Goal: Task Accomplishment & Management: Use online tool/utility

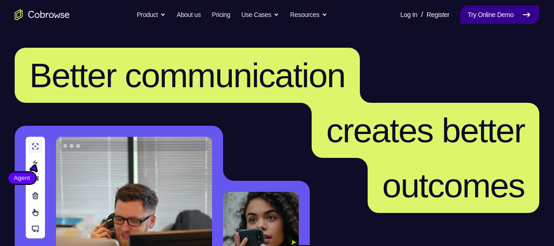
click at [503, 6] on link "Try Online Demo" at bounding box center [499, 15] width 79 height 18
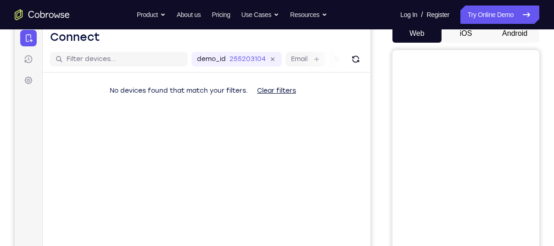
scroll to position [110, 0]
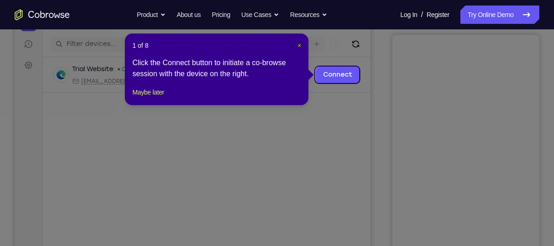
click at [300, 45] on span "×" at bounding box center [299, 45] width 4 height 7
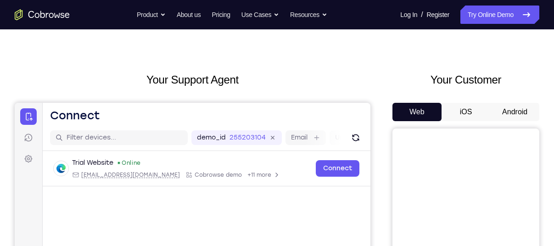
scroll to position [0, 0]
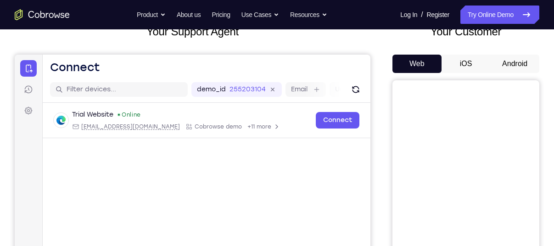
scroll to position [65, 0]
click at [512, 61] on button "Android" at bounding box center [514, 63] width 49 height 18
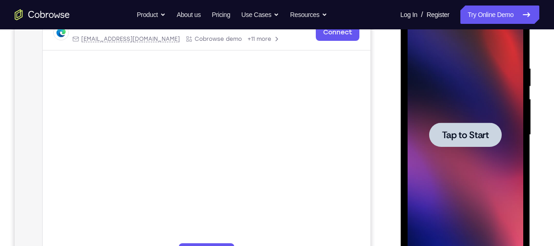
scroll to position [0, 0]
click at [462, 143] on div at bounding box center [465, 135] width 72 height 24
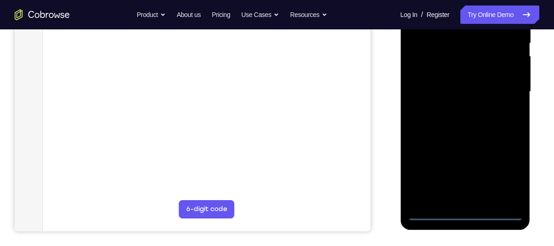
scroll to position [196, 0]
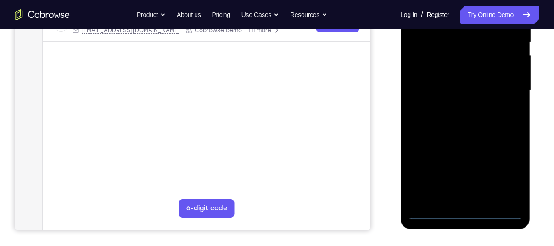
click at [464, 213] on div at bounding box center [465, 90] width 116 height 257
click at [508, 176] on div at bounding box center [465, 90] width 116 height 257
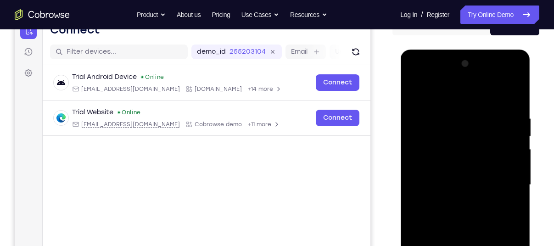
scroll to position [104, 0]
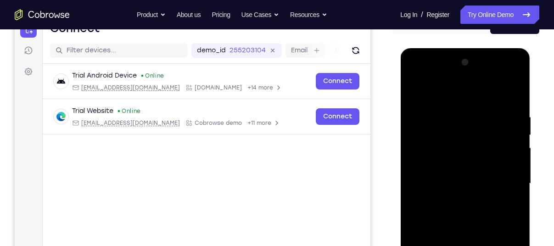
click at [416, 75] on div at bounding box center [465, 183] width 116 height 257
click at [426, 156] on div at bounding box center [465, 183] width 116 height 257
click at [429, 189] on div at bounding box center [465, 183] width 116 height 257
click at [441, 175] on div at bounding box center [465, 183] width 116 height 257
click at [454, 193] on div at bounding box center [465, 183] width 116 height 257
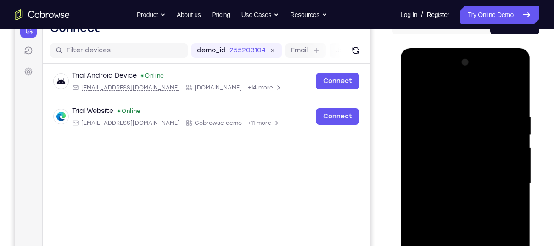
click at [505, 92] on div at bounding box center [465, 183] width 116 height 257
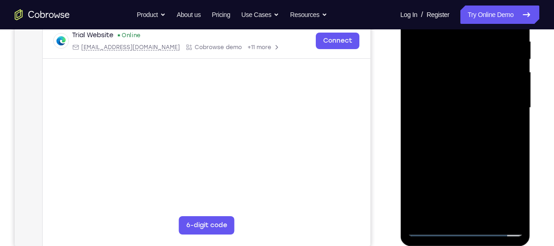
scroll to position [180, 0]
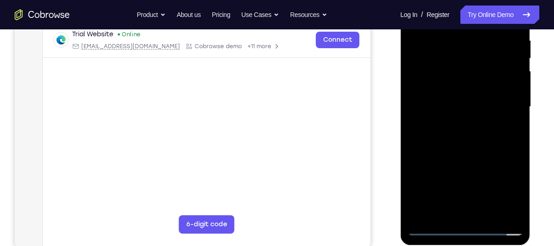
click at [464, 211] on div at bounding box center [465, 106] width 116 height 257
click at [420, 88] on div at bounding box center [465, 106] width 116 height 257
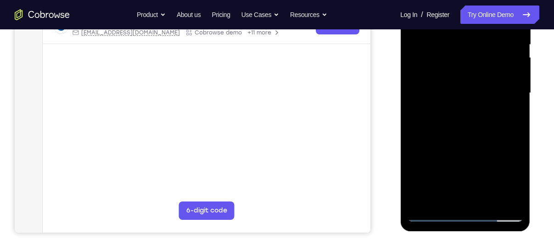
scroll to position [195, 0]
click at [411, 108] on div at bounding box center [465, 92] width 116 height 257
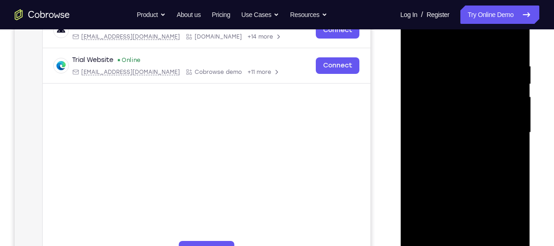
scroll to position [154, 0]
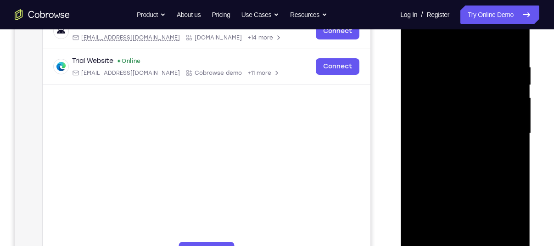
click at [412, 43] on div at bounding box center [465, 133] width 116 height 257
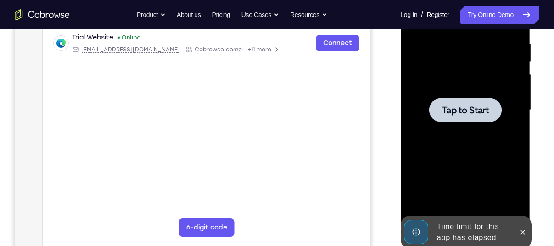
scroll to position [178, 0]
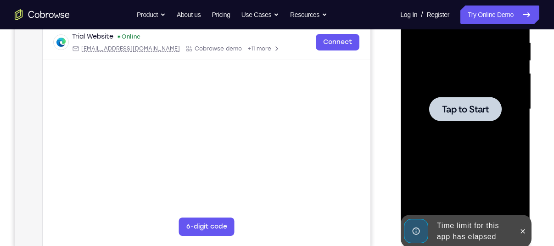
click at [477, 109] on span "Tap to Start" at bounding box center [464, 109] width 47 height 9
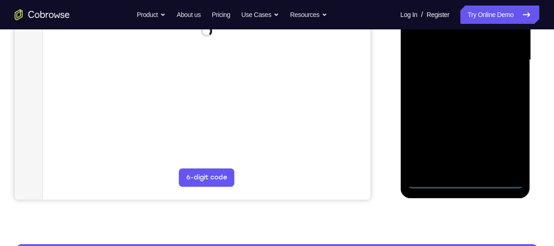
scroll to position [228, 0]
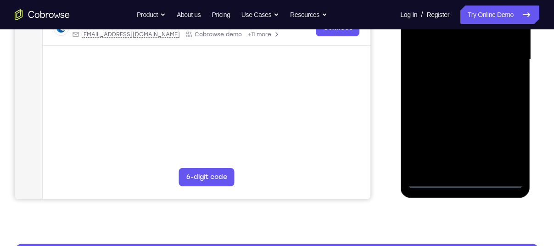
click at [467, 180] on div at bounding box center [465, 59] width 116 height 257
click at [503, 143] on div at bounding box center [465, 59] width 116 height 257
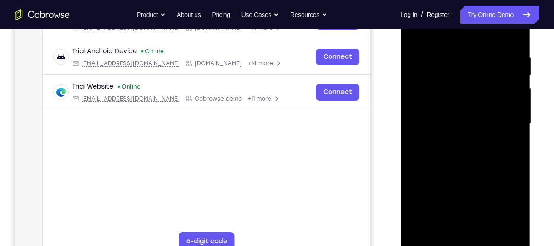
scroll to position [157, 0]
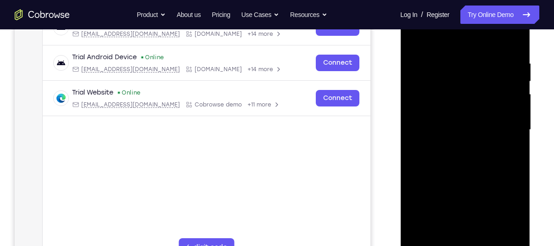
click at [426, 34] on div at bounding box center [465, 129] width 116 height 257
click at [507, 126] on div at bounding box center [465, 129] width 116 height 257
click at [456, 146] on div at bounding box center [465, 129] width 116 height 257
click at [426, 118] on div at bounding box center [465, 129] width 116 height 257
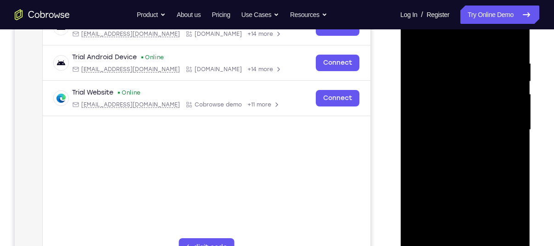
click at [423, 89] on div at bounding box center [465, 129] width 116 height 257
click at [429, 106] on div at bounding box center [465, 129] width 116 height 257
click at [446, 132] on div at bounding box center [465, 129] width 116 height 257
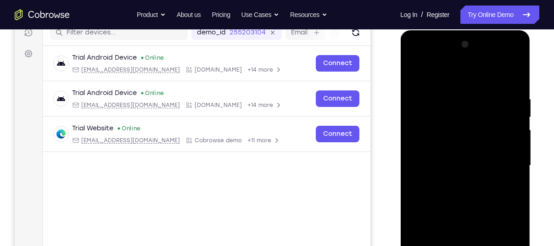
scroll to position [122, 0]
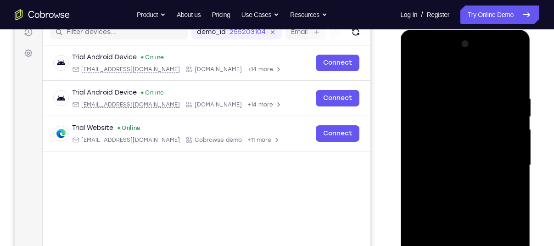
click at [464, 189] on div at bounding box center [465, 165] width 116 height 257
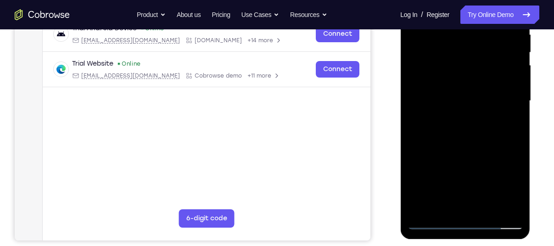
scroll to position [187, 0]
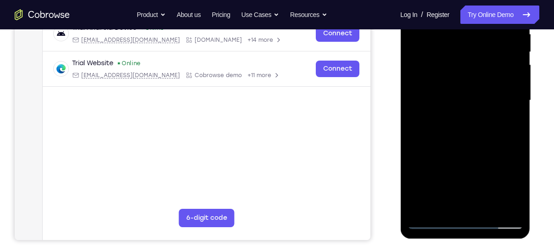
click at [490, 206] on div at bounding box center [465, 100] width 116 height 257
click at [468, 145] on div at bounding box center [465, 100] width 116 height 257
click at [454, 99] on div at bounding box center [465, 100] width 116 height 257
click at [500, 107] on div at bounding box center [465, 100] width 116 height 257
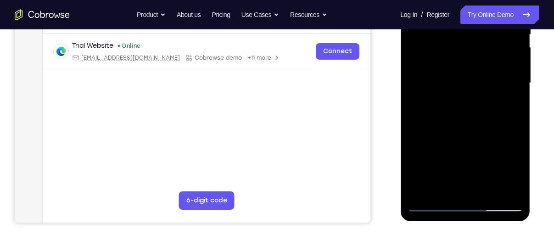
scroll to position [209, 0]
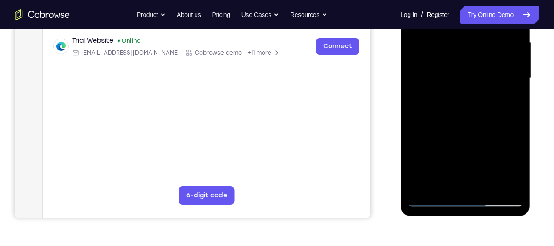
click at [430, 198] on div at bounding box center [465, 78] width 116 height 257
click at [451, 93] on div at bounding box center [465, 78] width 116 height 257
click at [435, 200] on div at bounding box center [465, 78] width 116 height 257
click at [434, 199] on div at bounding box center [465, 78] width 116 height 257
click at [516, 174] on div at bounding box center [465, 78] width 116 height 257
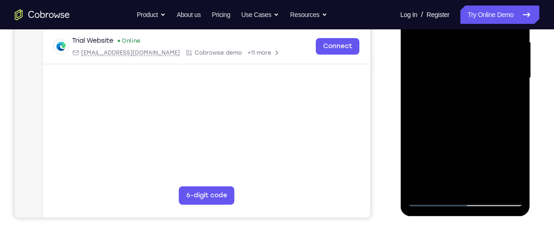
click at [413, 146] on div at bounding box center [465, 78] width 116 height 257
click at [515, 92] on div at bounding box center [465, 78] width 116 height 257
click at [516, 122] on div at bounding box center [465, 78] width 116 height 257
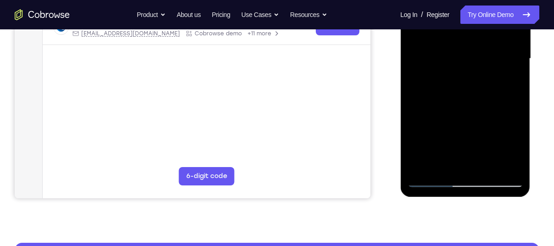
scroll to position [229, 0]
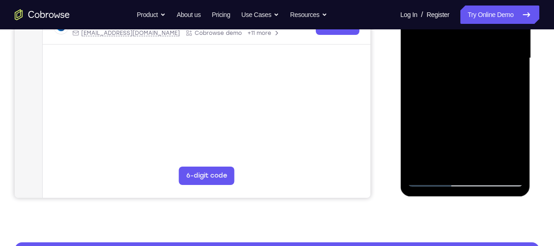
click at [517, 68] on div at bounding box center [465, 58] width 116 height 257
click at [417, 129] on div at bounding box center [465, 58] width 116 height 257
click at [415, 147] on div at bounding box center [465, 58] width 116 height 257
click at [517, 50] on div at bounding box center [465, 58] width 116 height 257
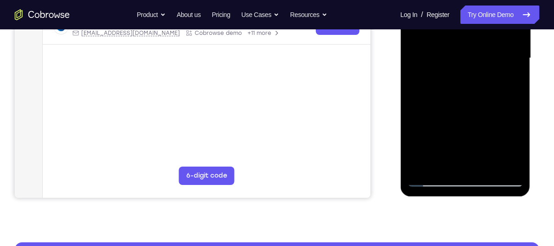
click at [517, 50] on div at bounding box center [465, 58] width 116 height 257
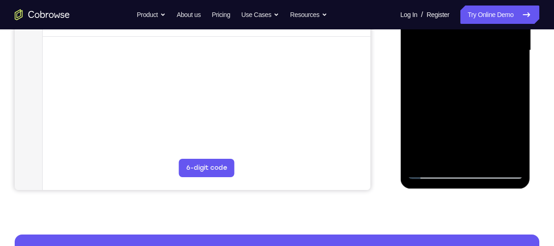
scroll to position [237, 0]
click at [413, 128] on div at bounding box center [465, 50] width 116 height 257
click at [462, 136] on div at bounding box center [465, 50] width 116 height 257
click at [462, 139] on div at bounding box center [465, 50] width 116 height 257
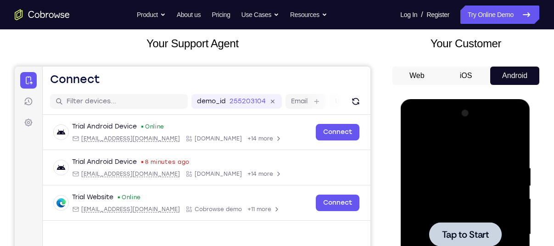
scroll to position [52, 0]
